Goal: Task Accomplishment & Management: Manage account settings

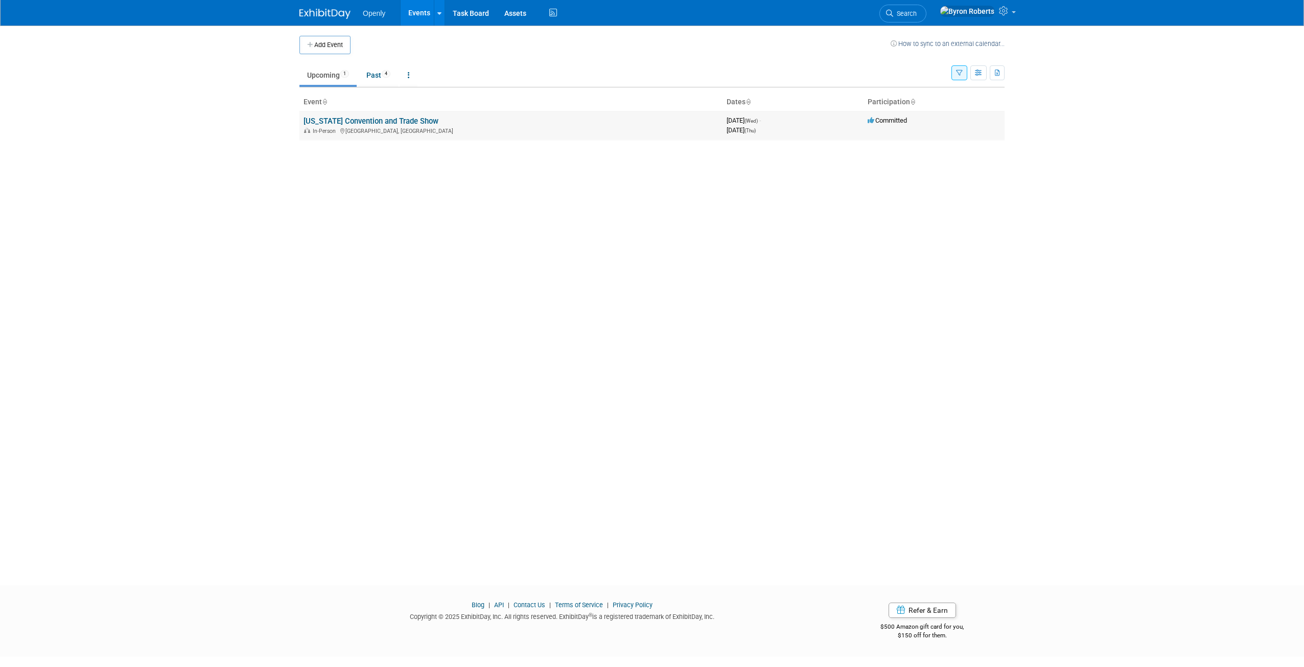
click at [363, 119] on link "[US_STATE] Convention and Trade Show" at bounding box center [371, 121] width 135 height 9
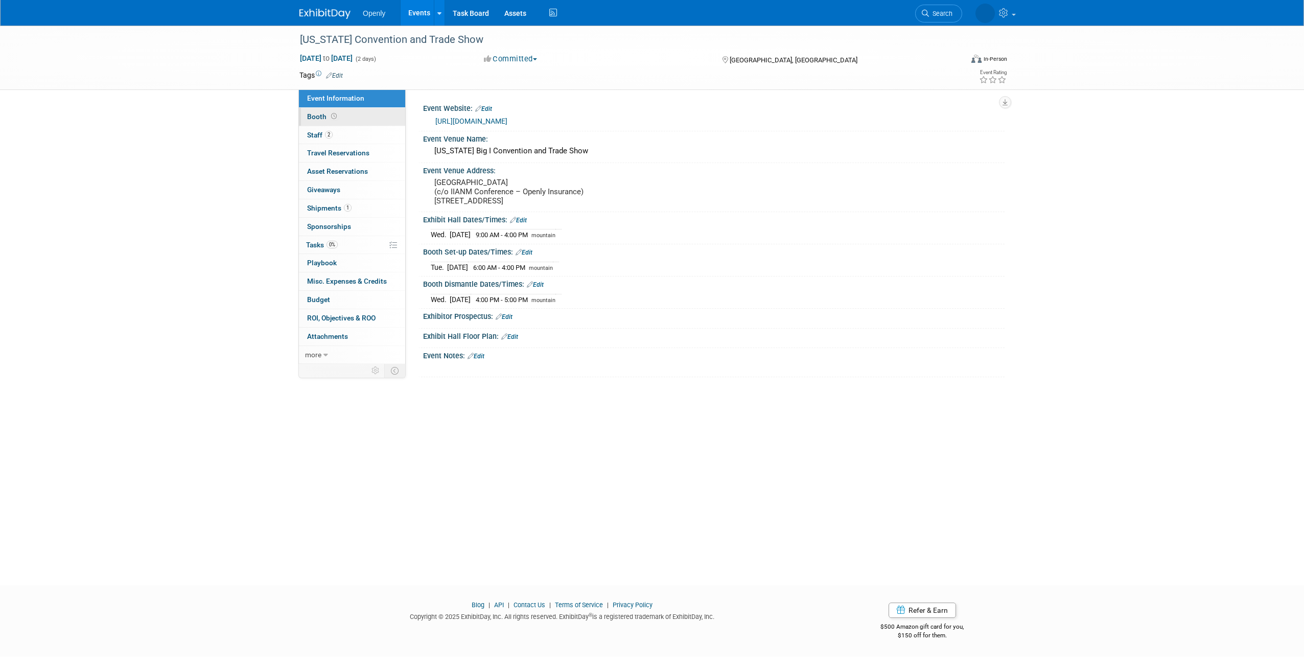
click at [319, 114] on span "Booth" at bounding box center [323, 116] width 32 height 8
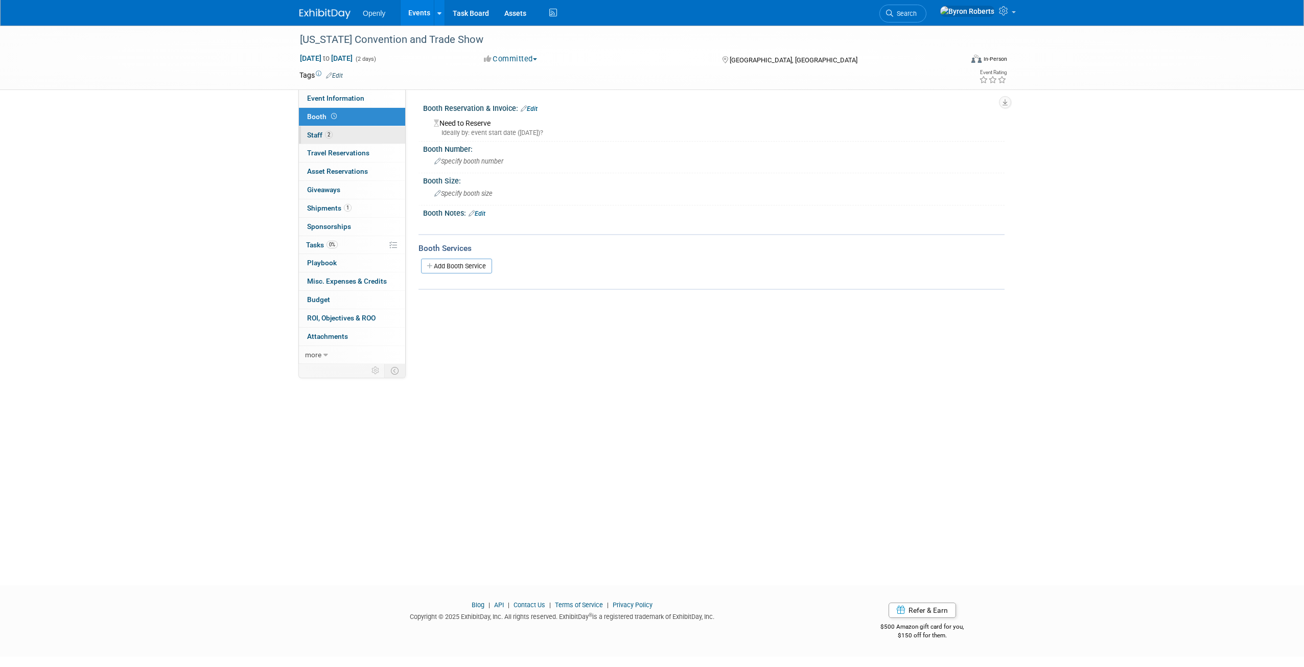
click at [311, 133] on span "Staff 2" at bounding box center [320, 135] width 26 height 8
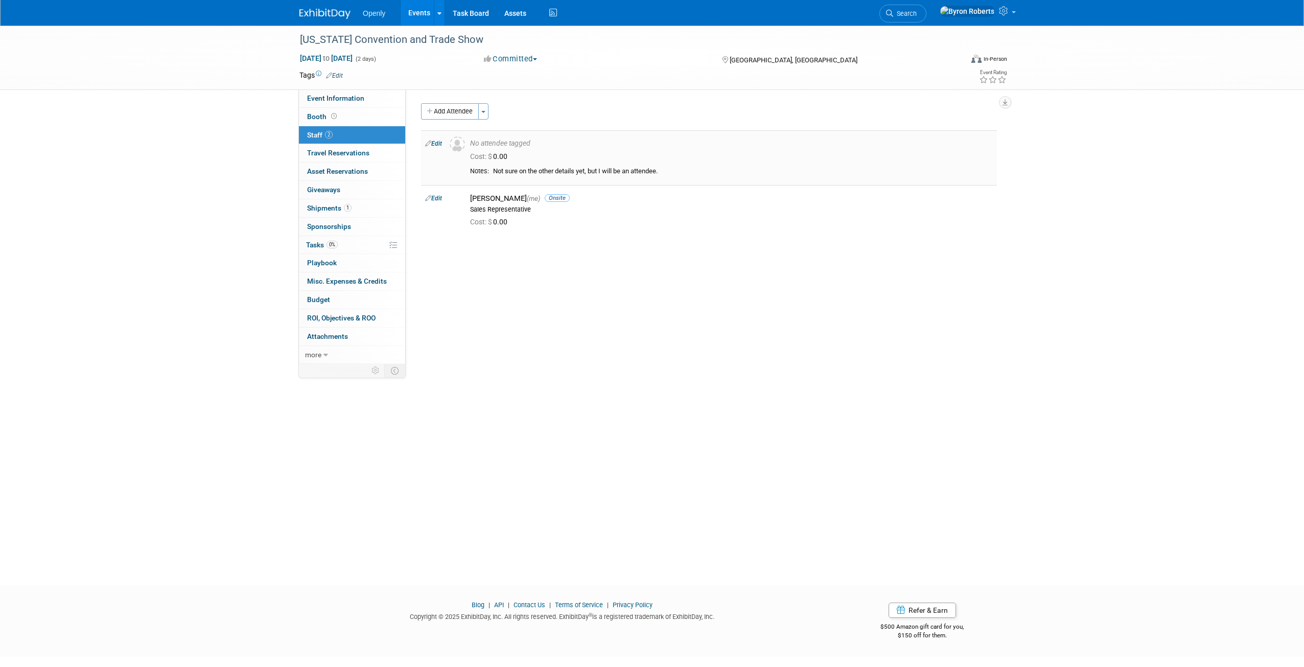
click at [491, 141] on div "No attendee tagged" at bounding box center [731, 143] width 523 height 9
click at [436, 141] on link "Edit" at bounding box center [433, 143] width 17 height 7
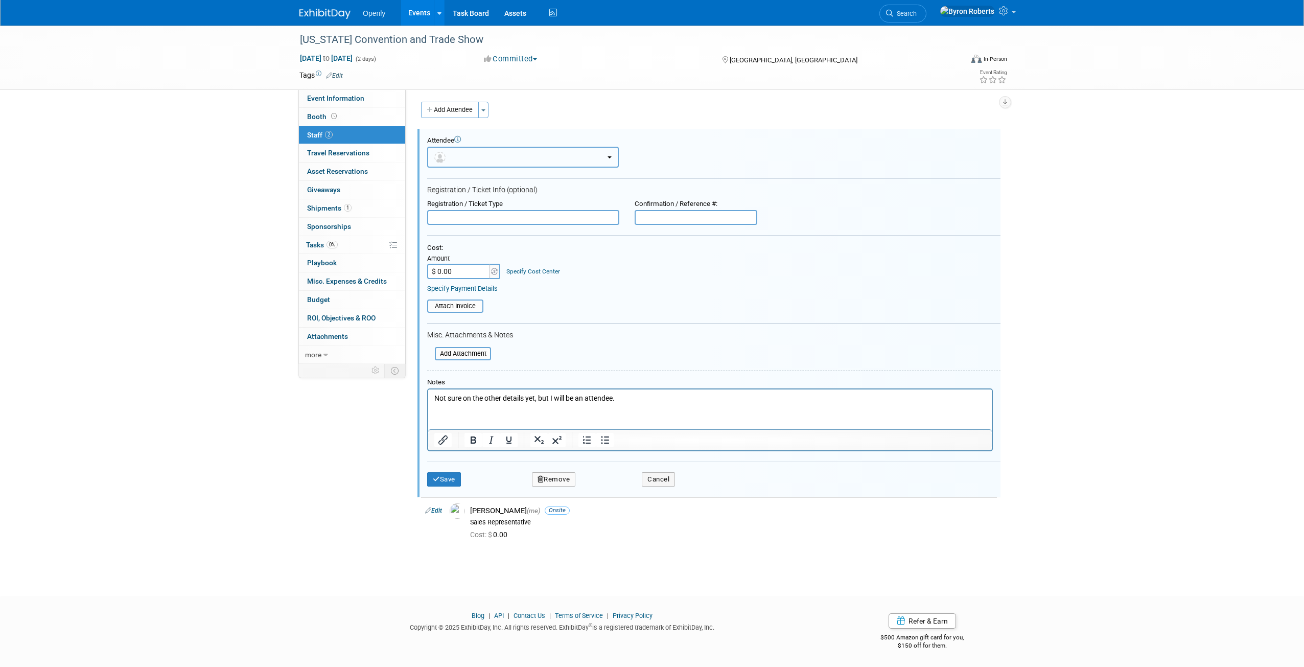
click at [465, 154] on button "button" at bounding box center [523, 157] width 192 height 21
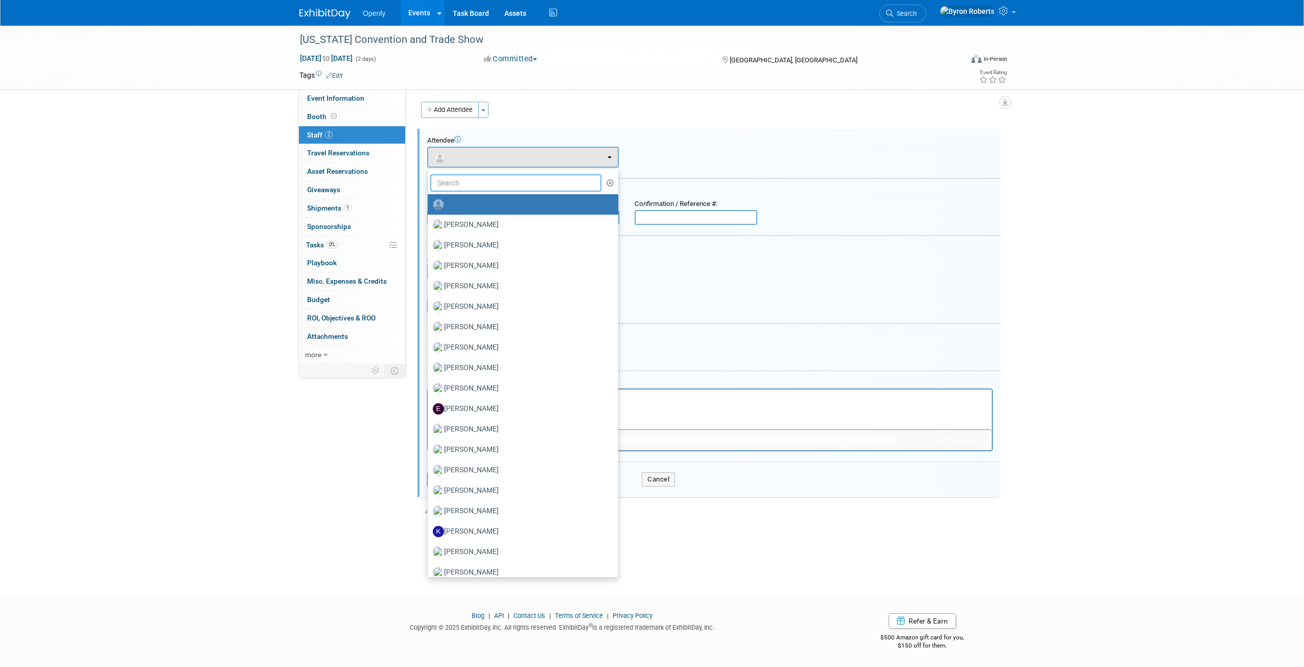
click at [480, 187] on input "text" at bounding box center [515, 182] width 171 height 17
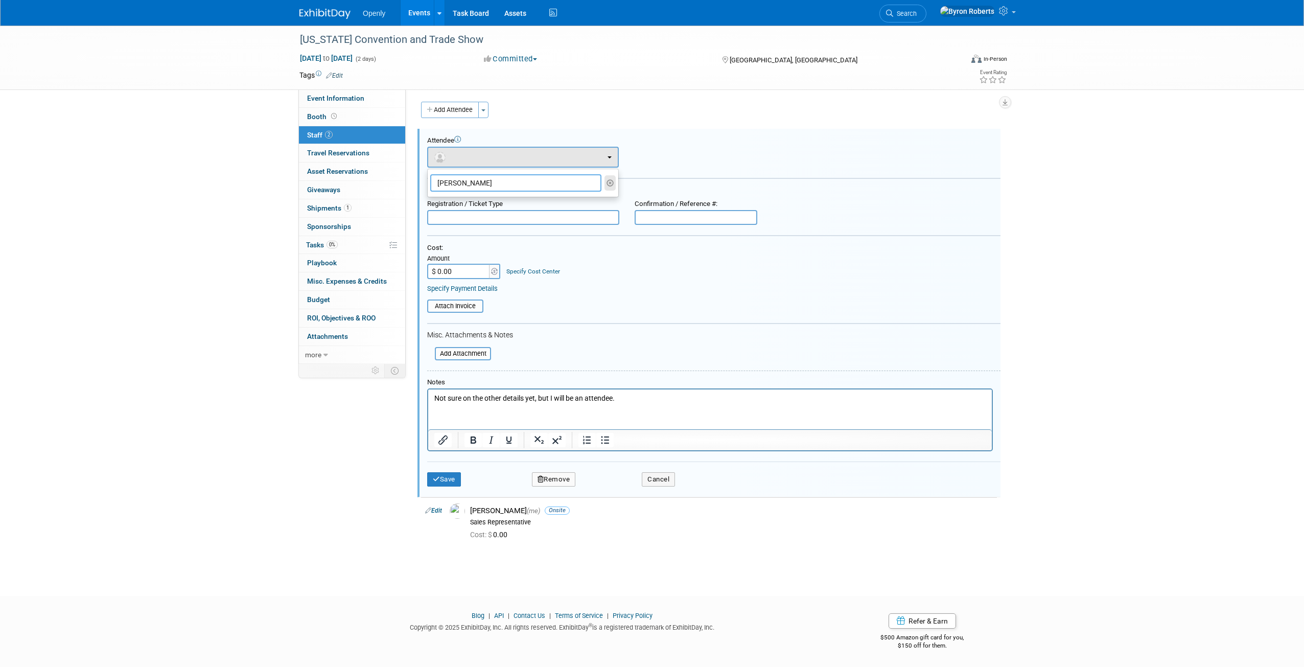
type input "kim"
click at [609, 183] on icon "button" at bounding box center [611, 182] width 8 height 7
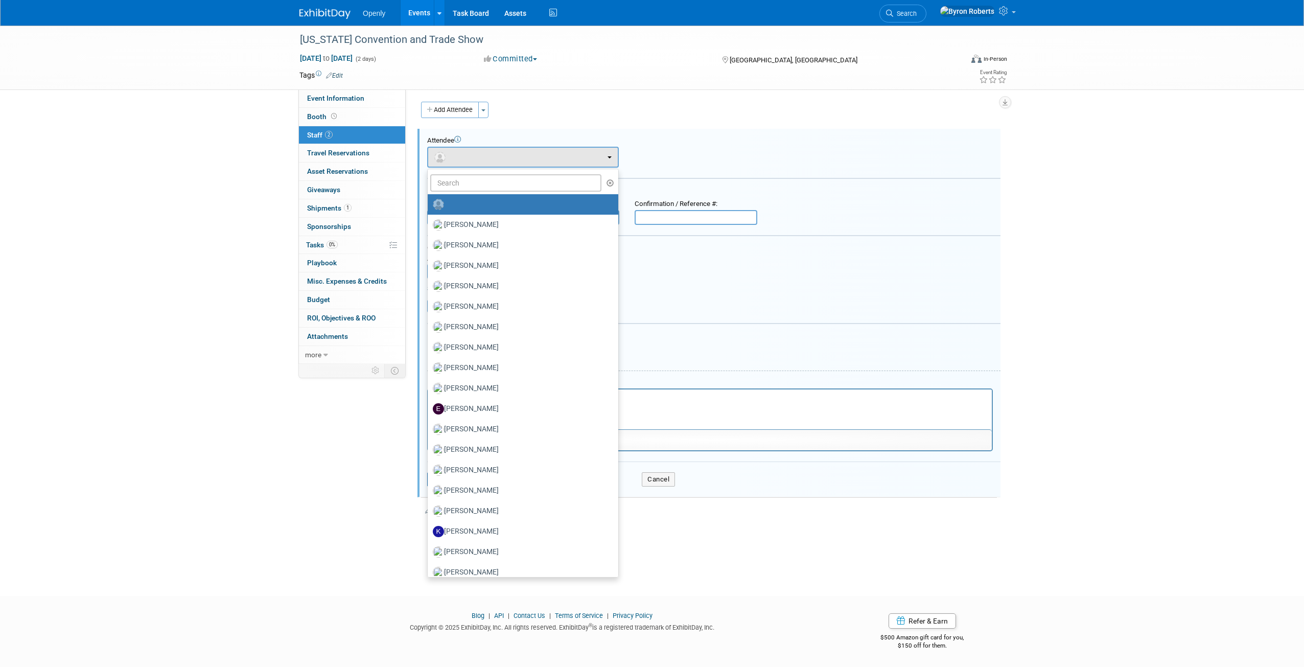
click at [687, 137] on div "Attendee" at bounding box center [713, 140] width 573 height 9
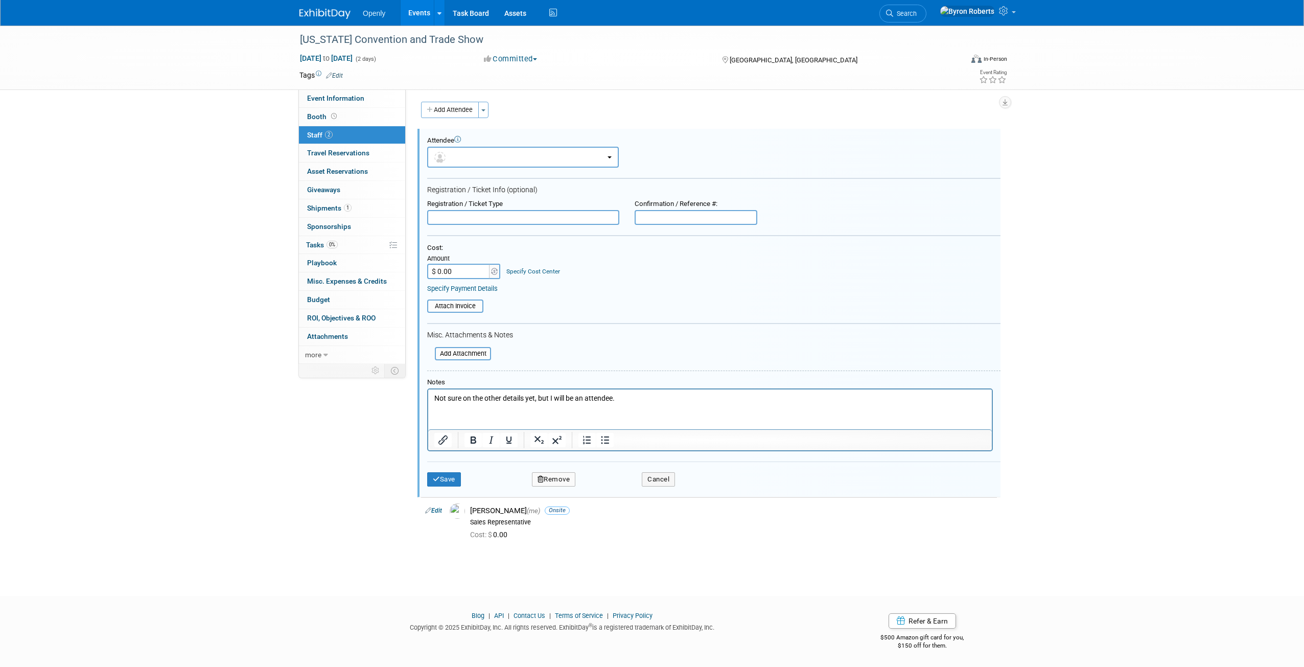
click at [626, 401] on p "Not sure on the other details yet, but I will be an attendee." at bounding box center [710, 398] width 552 height 10
